Goal: Find contact information

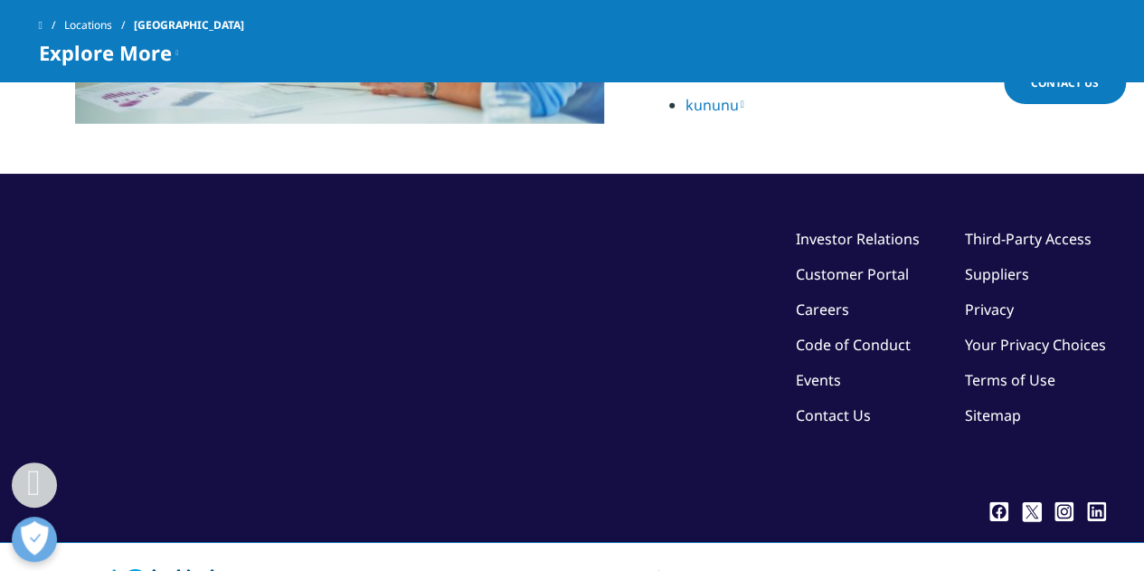
click at [824, 405] on link "Contact Us" at bounding box center [833, 415] width 75 height 20
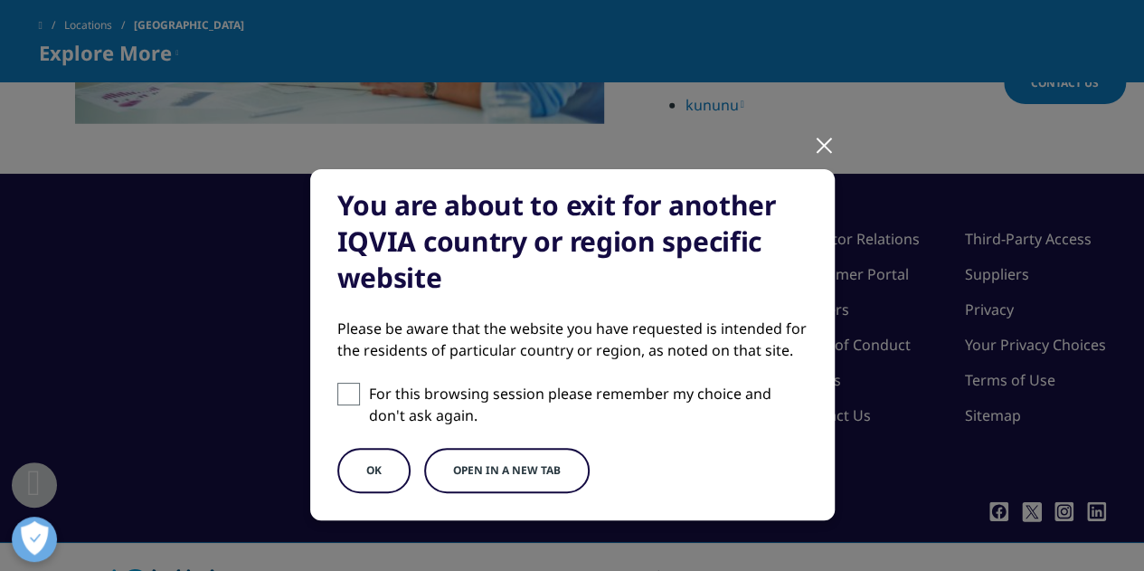
click at [345, 477] on button "OK" at bounding box center [373, 470] width 73 height 45
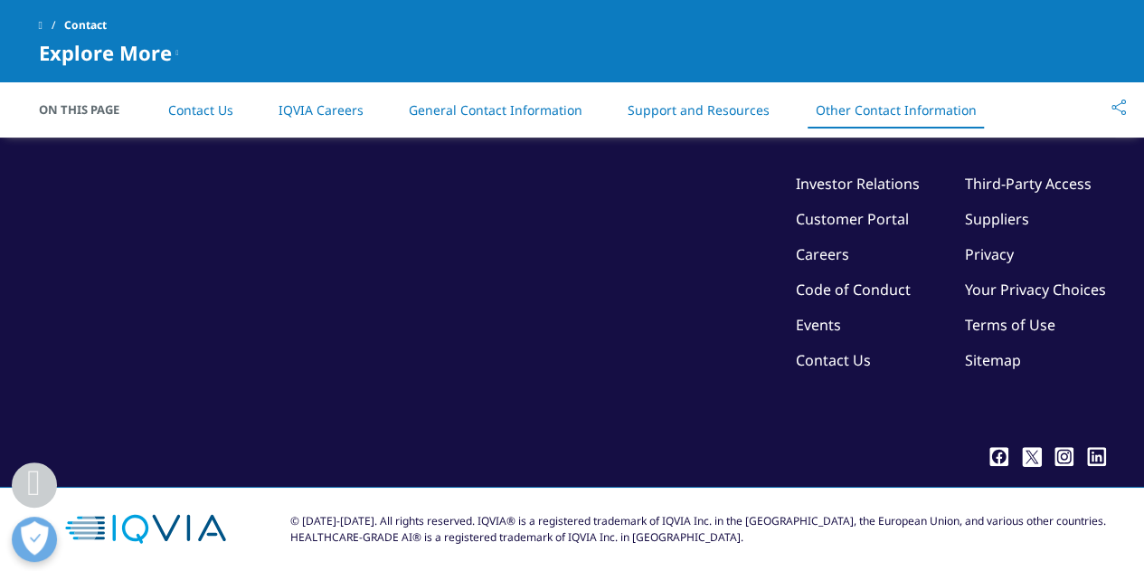
scroll to position [3192, 0]
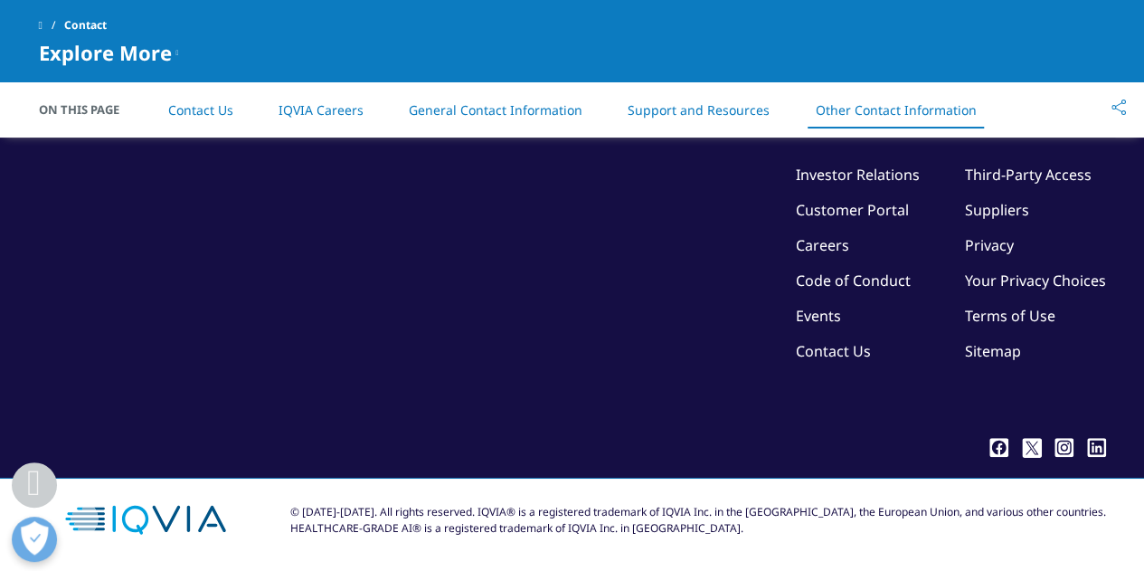
click at [979, 314] on link "Terms of Use" at bounding box center [1010, 316] width 90 height 20
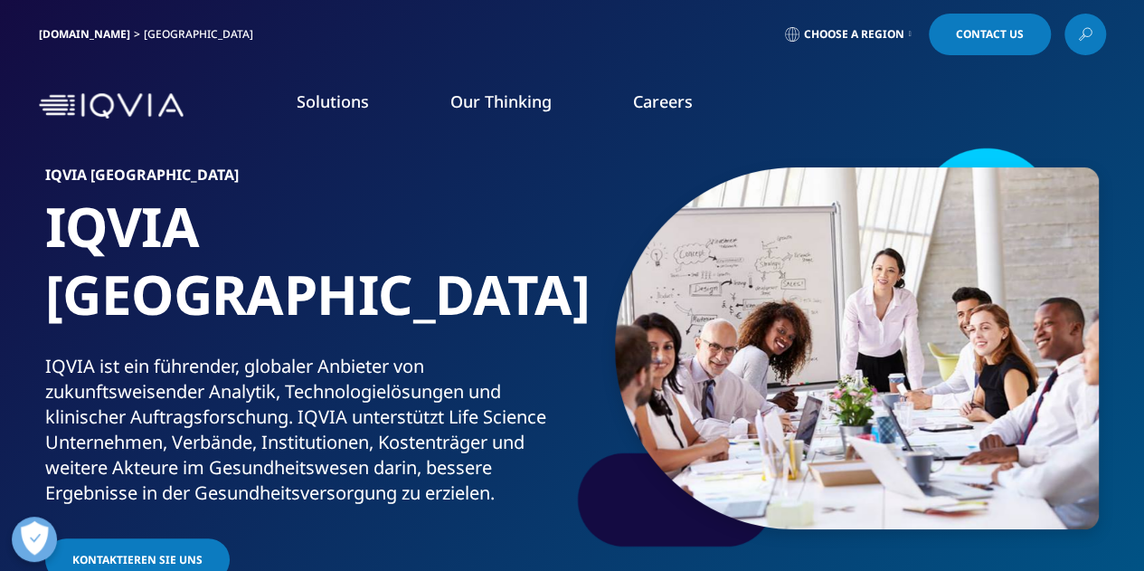
click at [909, 35] on icon at bounding box center [910, 34] width 3 height 7
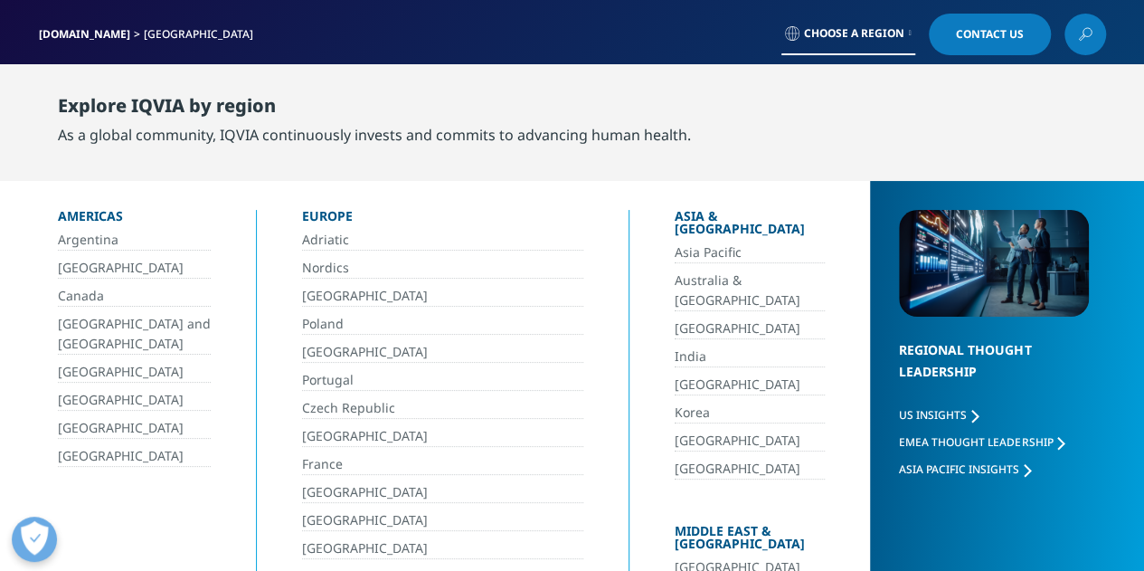
click at [314, 510] on link "[GEOGRAPHIC_DATA]" at bounding box center [442, 520] width 281 height 21
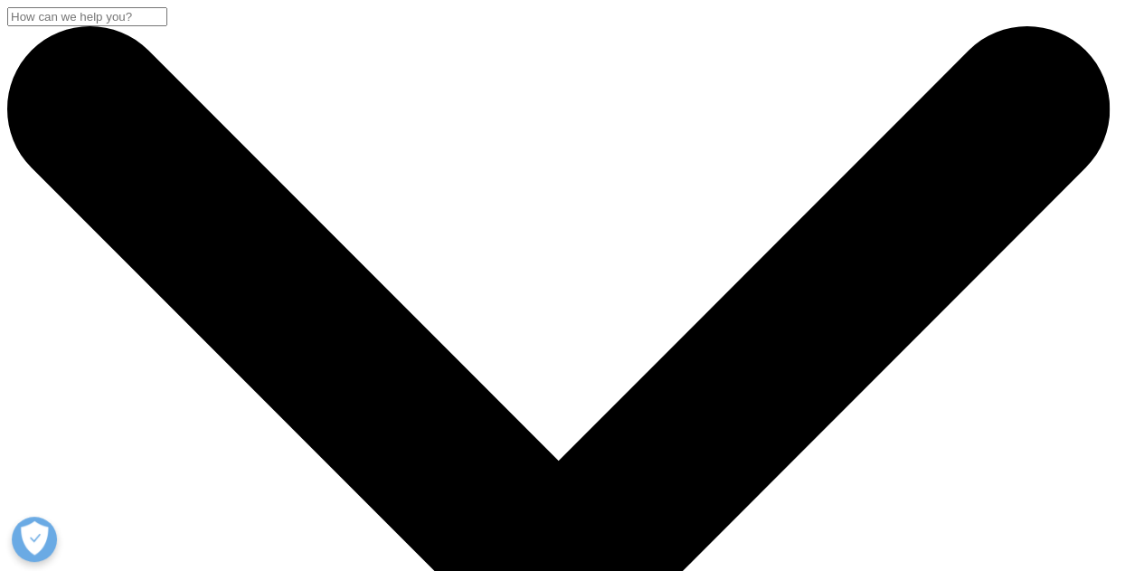
scroll to position [814, 0]
drag, startPoint x: 472, startPoint y: 415, endPoint x: 590, endPoint y: 413, distance: 117.6
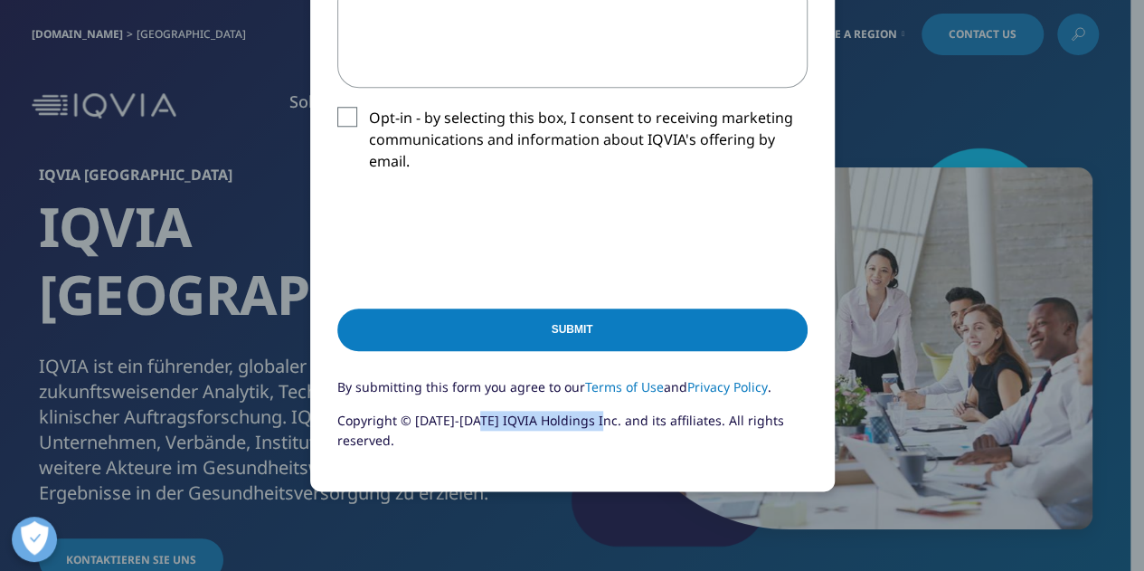
click at [590, 413] on p "Copyright © [DATE]-[DATE] IQVIA Holdings Inc. and its affiliates. All rights re…" at bounding box center [572, 437] width 470 height 53
copy p "IQVIA Holdings Inc."
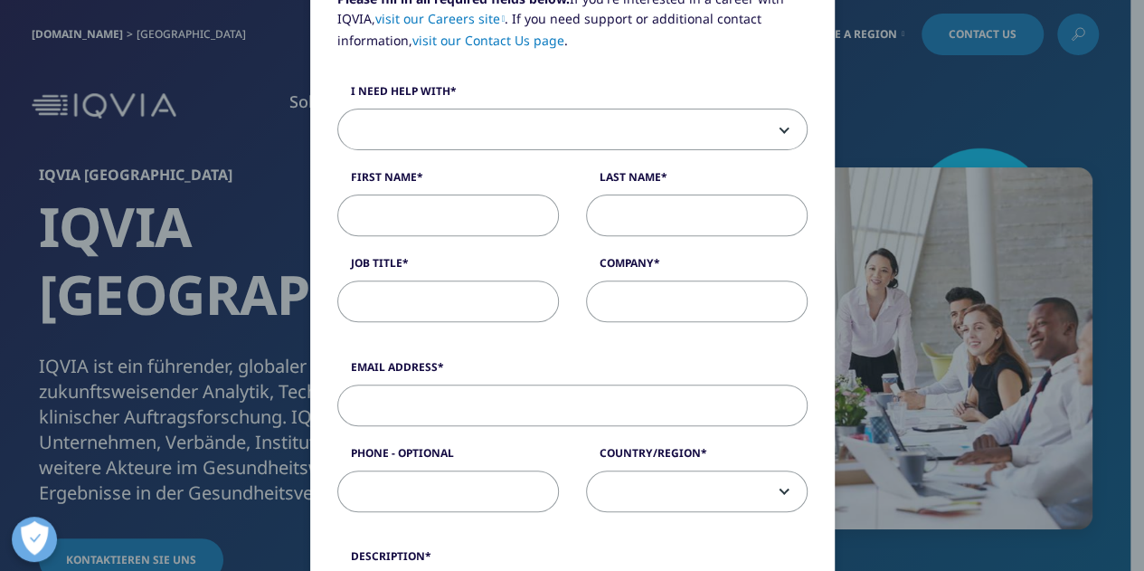
scroll to position [90, 0]
